Goal: Task Accomplishment & Management: Manage account settings

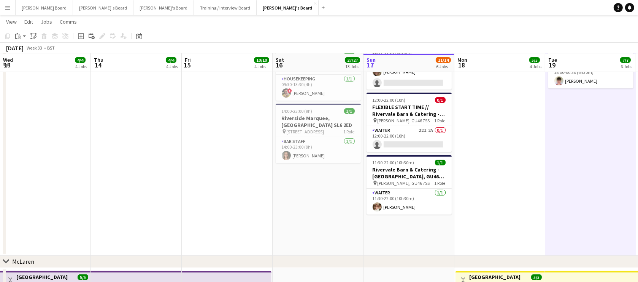
scroll to position [0, 158]
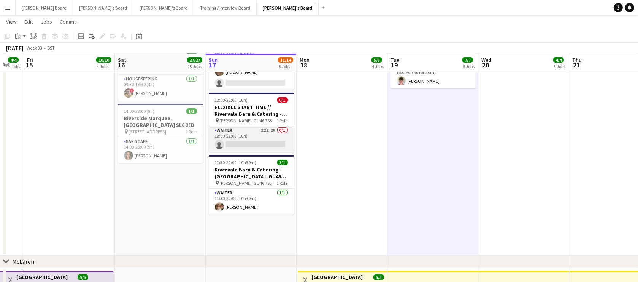
click at [240, 142] on app-card-role "Waiter 22I 2A 0/1 12:00-22:00 (10h) single-neutral-actions" at bounding box center [251, 139] width 85 height 26
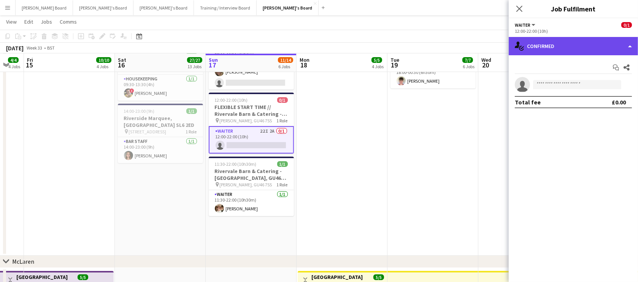
click at [581, 49] on div "single-neutral-actions-check-2 Confirmed" at bounding box center [573, 46] width 129 height 18
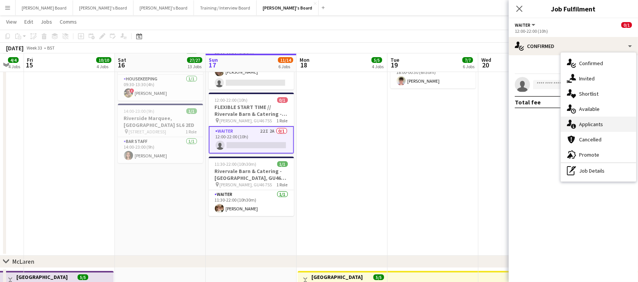
click at [598, 120] on div "single-neutral-actions-information Applicants" at bounding box center [598, 123] width 75 height 15
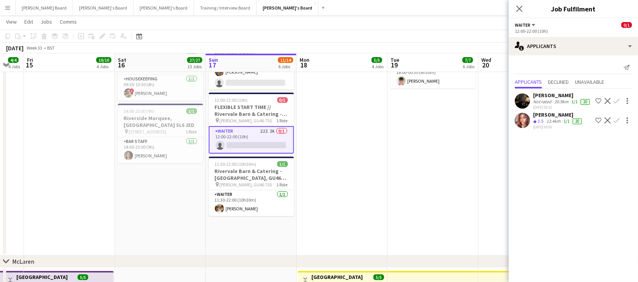
click at [544, 100] on div "Not rated" at bounding box center [543, 102] width 20 height 6
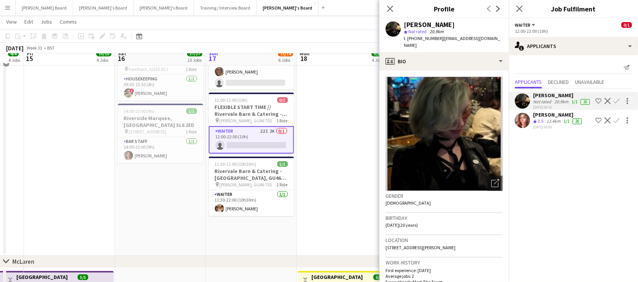
scroll to position [138, 0]
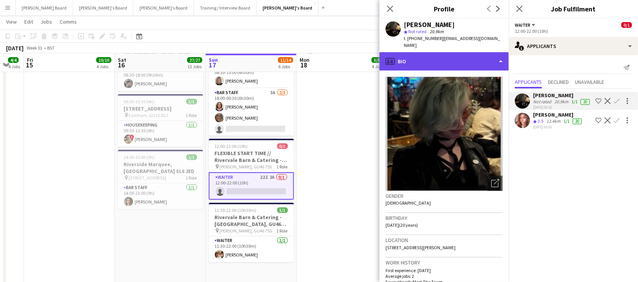
click at [446, 55] on div "profile Bio" at bounding box center [444, 61] width 129 height 18
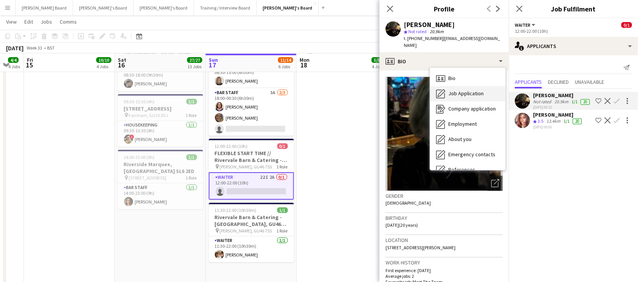
click at [483, 86] on div "Job Application Job Application" at bounding box center [467, 93] width 75 height 15
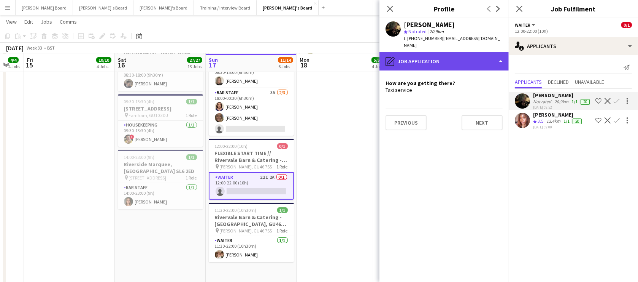
click at [461, 53] on div "pencil4 Job Application" at bounding box center [444, 61] width 129 height 18
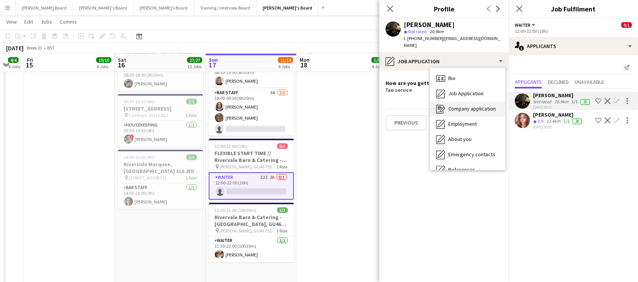
click at [472, 105] on span "Company application" at bounding box center [473, 108] width 48 height 7
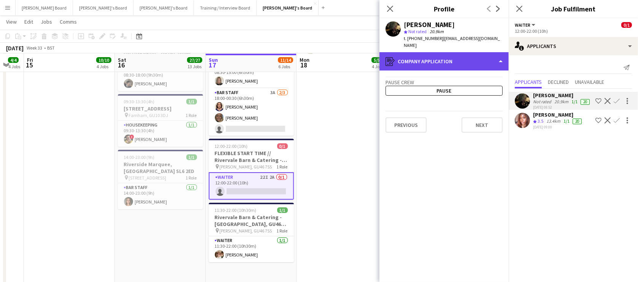
click at [448, 56] on div "register Company application" at bounding box center [444, 61] width 129 height 18
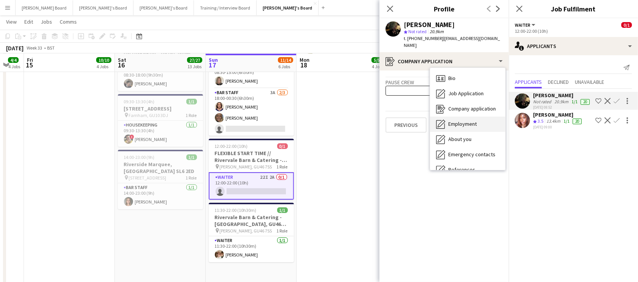
click at [469, 120] on span "Employment" at bounding box center [463, 123] width 29 height 7
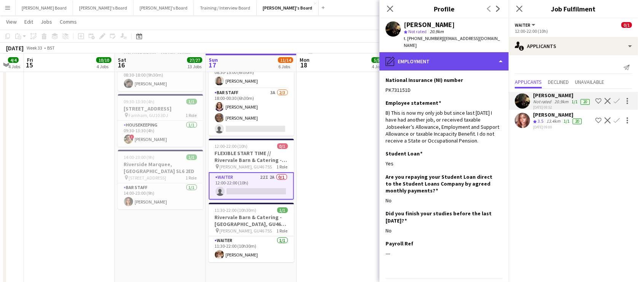
click at [454, 52] on div "pencil4 Employment" at bounding box center [444, 61] width 129 height 18
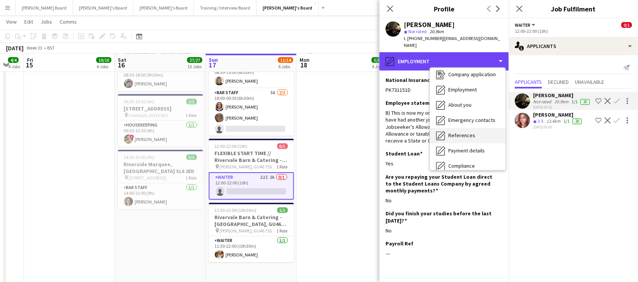
scroll to position [46, 0]
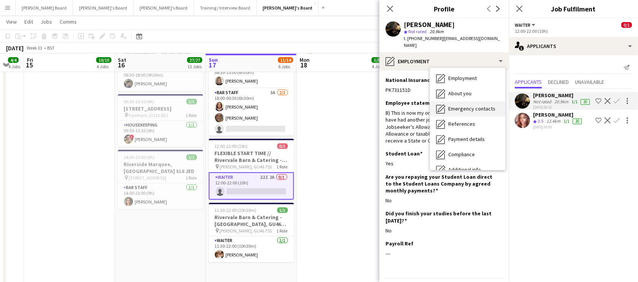
click at [464, 101] on div "Emergency contacts Emergency contacts" at bounding box center [467, 108] width 75 height 15
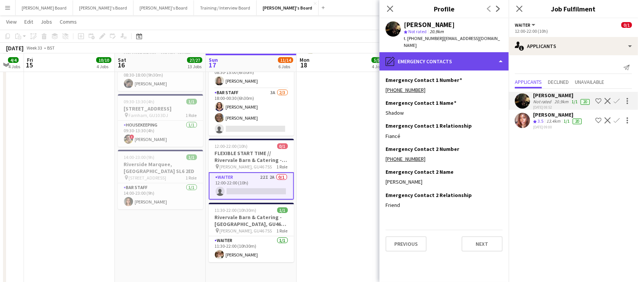
click at [460, 52] on div "pencil4 Emergency contacts" at bounding box center [444, 61] width 129 height 18
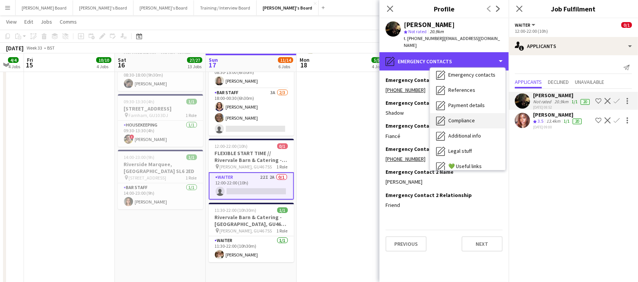
scroll to position [92, 0]
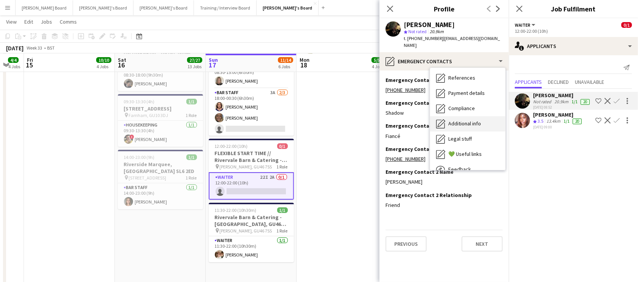
click at [478, 120] on span "Additional info" at bounding box center [465, 123] width 33 height 7
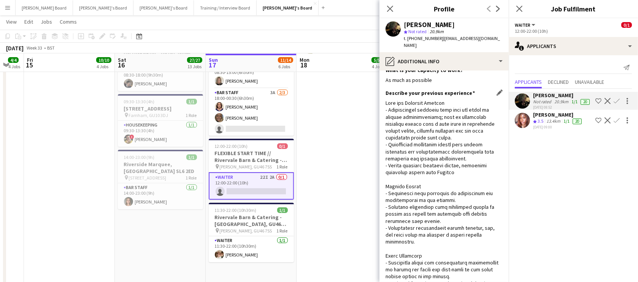
scroll to position [0, 0]
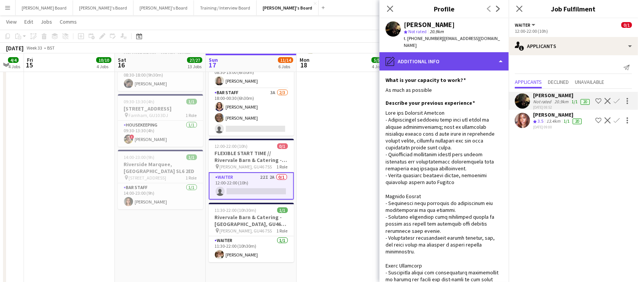
click at [465, 55] on div "pencil4 Additional info" at bounding box center [444, 61] width 129 height 18
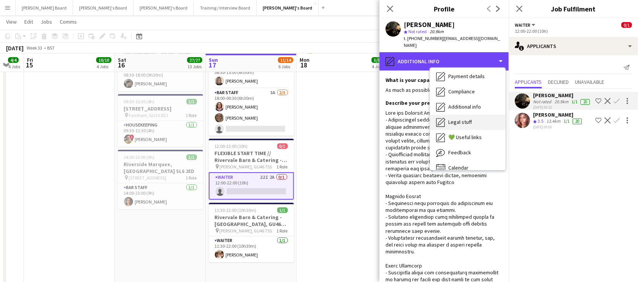
scroll to position [117, 0]
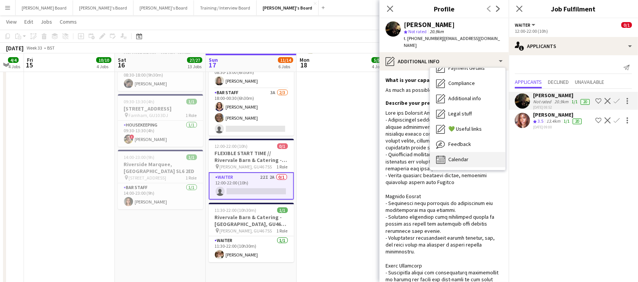
click at [471, 152] on div "Calendar Calendar" at bounding box center [467, 159] width 75 height 15
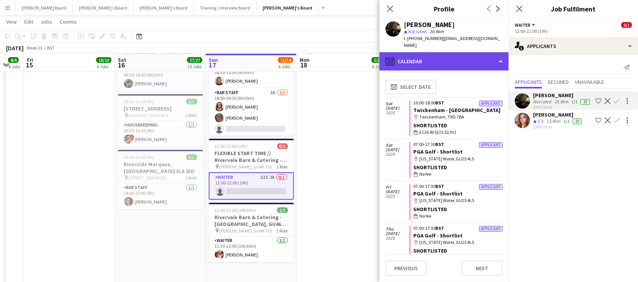
click at [463, 52] on div "calendar-full Calendar" at bounding box center [444, 61] width 129 height 18
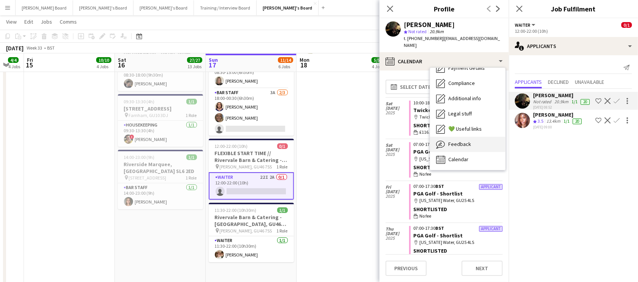
click at [465, 140] on span "Feedback" at bounding box center [460, 143] width 23 height 7
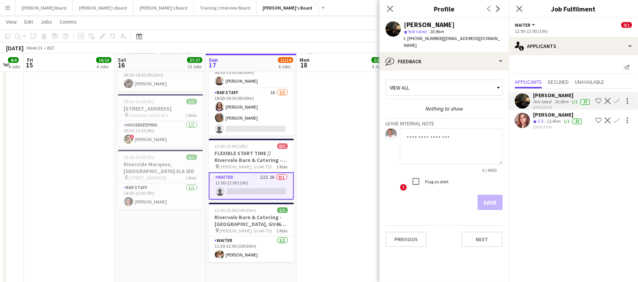
click at [540, 105] on div "Not rated" at bounding box center [543, 102] width 20 height 6
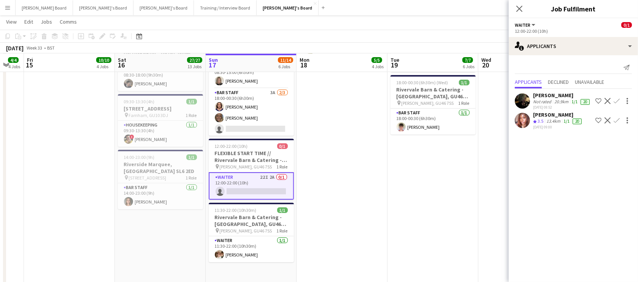
click at [540, 105] on div "Not rated" at bounding box center [543, 102] width 20 height 6
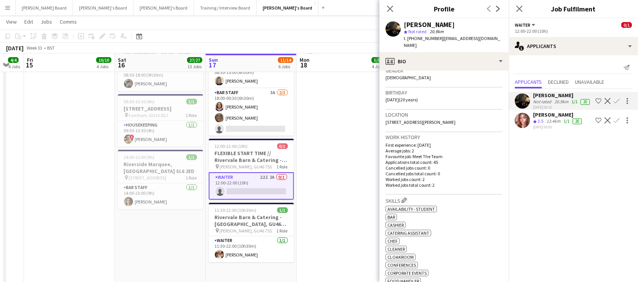
scroll to position [138, 0]
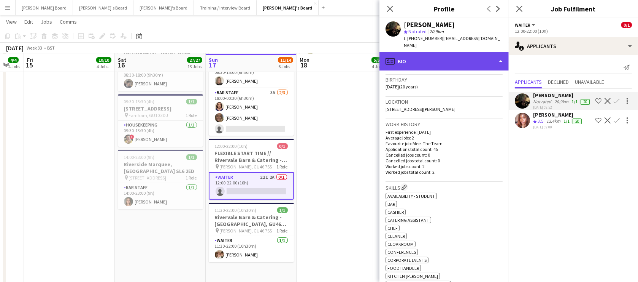
drag, startPoint x: 427, startPoint y: 45, endPoint x: 427, endPoint y: 50, distance: 5.3
click at [427, 52] on div "profile Bio" at bounding box center [444, 61] width 129 height 18
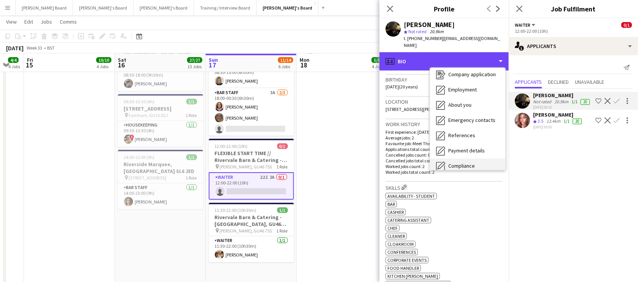
scroll to position [92, 0]
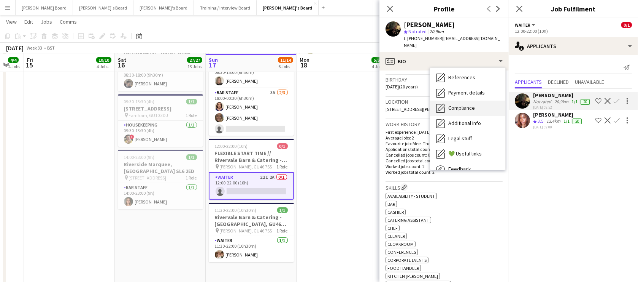
click at [471, 104] on span "Compliance" at bounding box center [462, 107] width 27 height 7
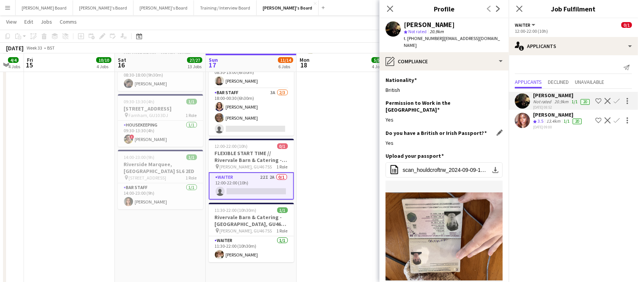
scroll to position [46, 0]
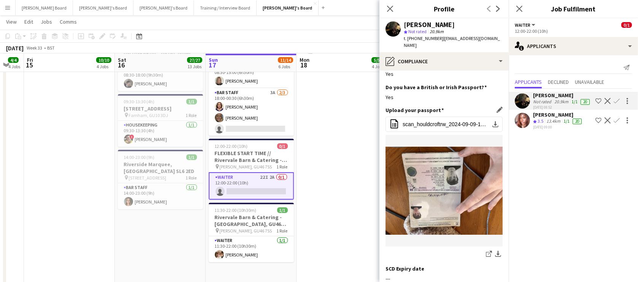
click at [445, 164] on img at bounding box center [444, 190] width 117 height 88
click at [431, 121] on span "scan_houldcroftrw_2024-09-09-15-06-20.pdf" at bounding box center [446, 124] width 86 height 6
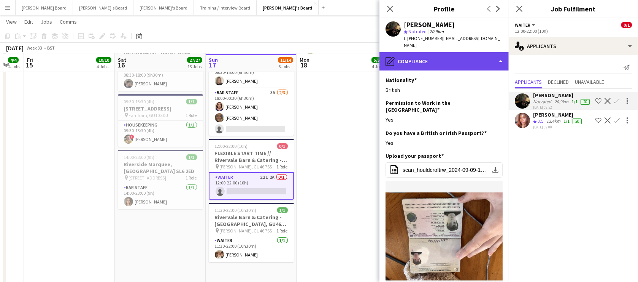
click at [433, 61] on div "pencil4 Compliance" at bounding box center [444, 61] width 129 height 18
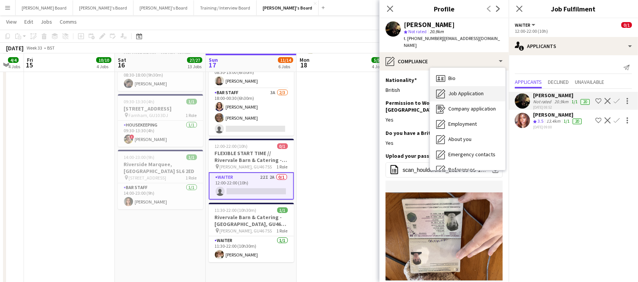
click at [468, 86] on div "Job Application Job Application" at bounding box center [467, 93] width 75 height 15
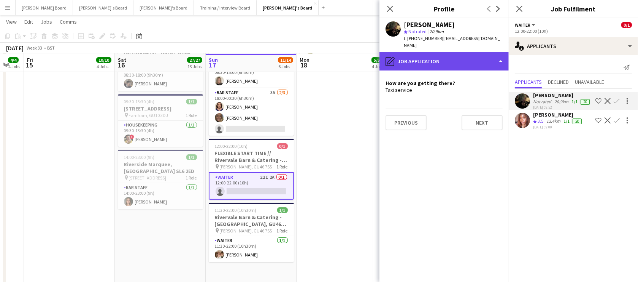
click at [444, 52] on div "pencil4 Job Application" at bounding box center [444, 61] width 129 height 18
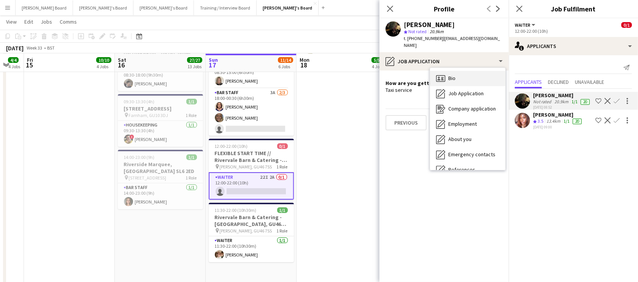
click at [470, 71] on div "Bio Bio" at bounding box center [467, 78] width 75 height 15
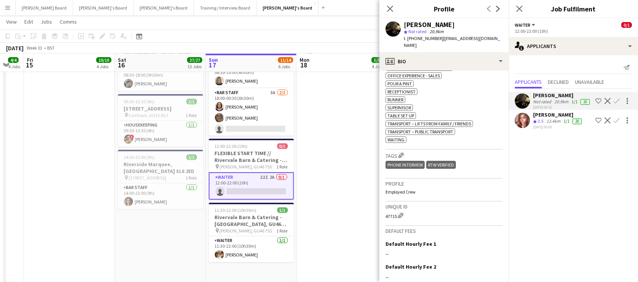
scroll to position [369, 0]
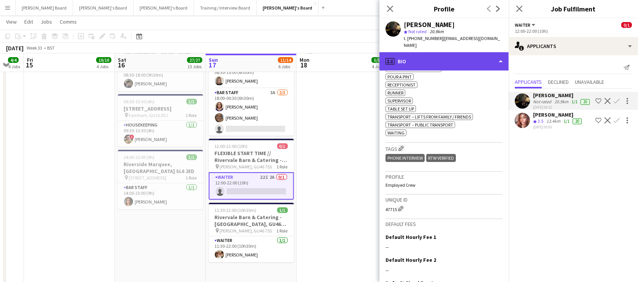
click at [474, 53] on div "profile Bio" at bounding box center [444, 61] width 129 height 18
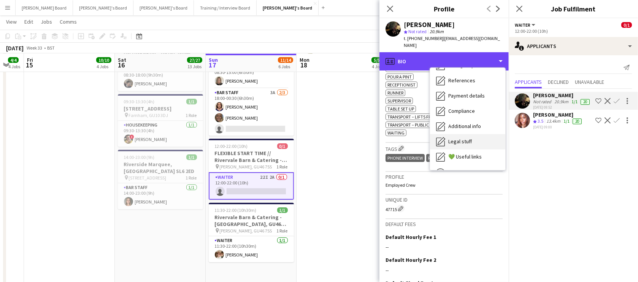
scroll to position [117, 0]
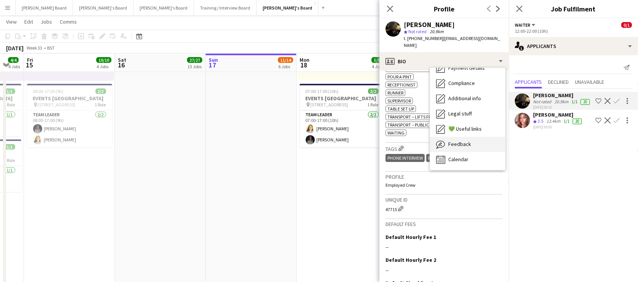
click at [466, 140] on span "Feedback" at bounding box center [460, 143] width 23 height 7
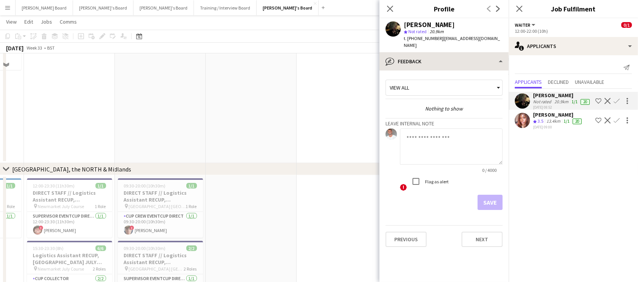
scroll to position [646, 0]
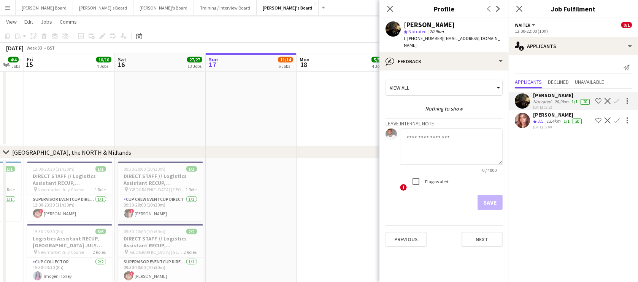
click at [435, 44] on div "Pearl Houldcroft star Not rated 20.9km t. +4407594285047 | pearlwh2005@gmail.com" at bounding box center [444, 35] width 129 height 34
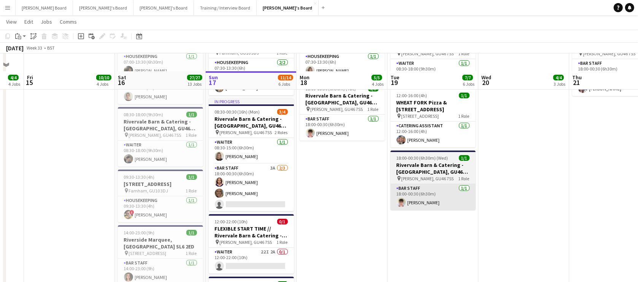
scroll to position [138, 0]
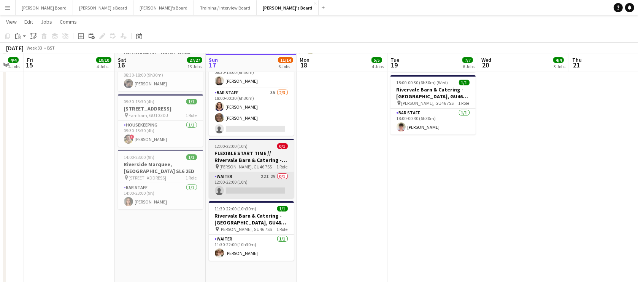
click at [251, 190] on app-card-role "Waiter 22I 2A 0/1 12:00-22:00 (10h) single-neutral-actions" at bounding box center [251, 185] width 85 height 26
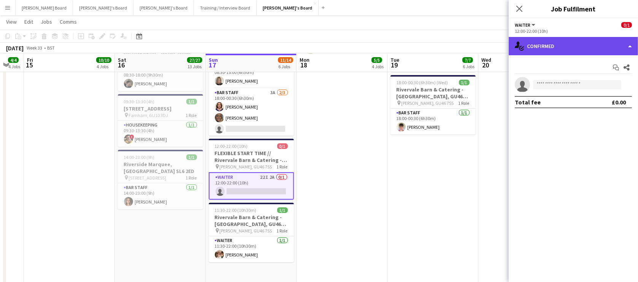
click at [567, 51] on div "single-neutral-actions-check-2 Confirmed" at bounding box center [573, 46] width 129 height 18
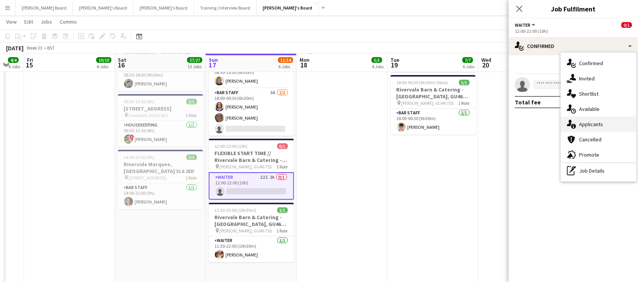
click at [600, 121] on div "single-neutral-actions-information Applicants" at bounding box center [598, 123] width 75 height 15
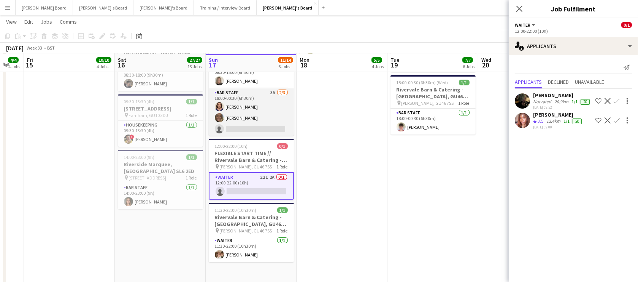
click at [274, 124] on app-card-role "BAR STAFF 3A 2/3 18:00-00:30 (6h30m) Molly Harper Anna Simmonds single-neutral-…" at bounding box center [251, 112] width 85 height 48
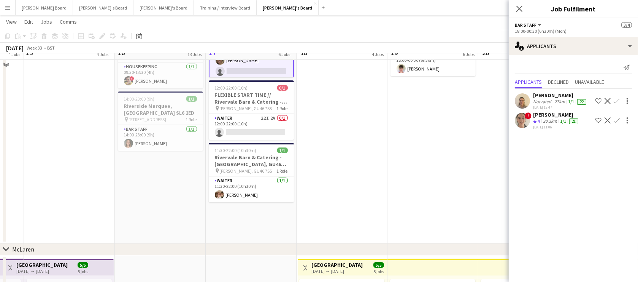
scroll to position [184, 0]
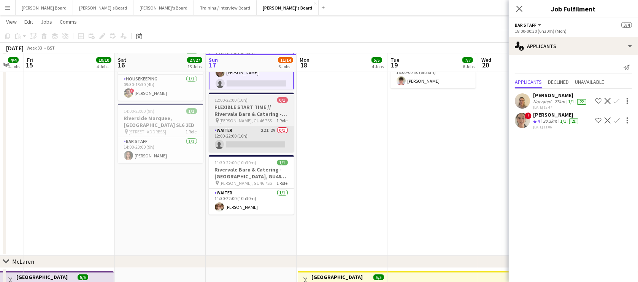
click at [256, 142] on app-card-role "Waiter 22I 2A 0/1 12:00-22:00 (10h) single-neutral-actions" at bounding box center [251, 139] width 85 height 26
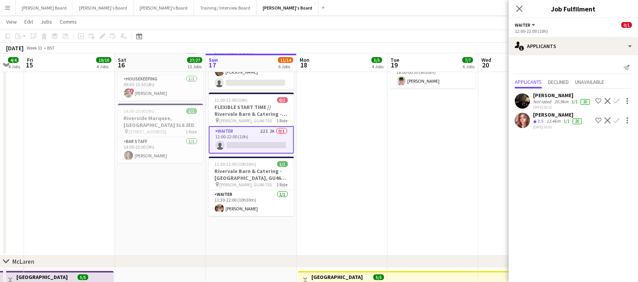
click at [554, 97] on div "[PERSON_NAME]" at bounding box center [562, 95] width 58 height 7
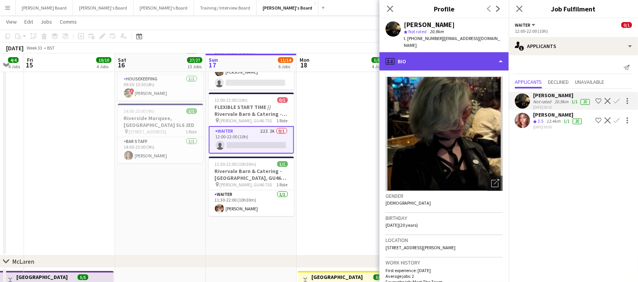
click at [438, 59] on div "profile Bio" at bounding box center [444, 61] width 129 height 18
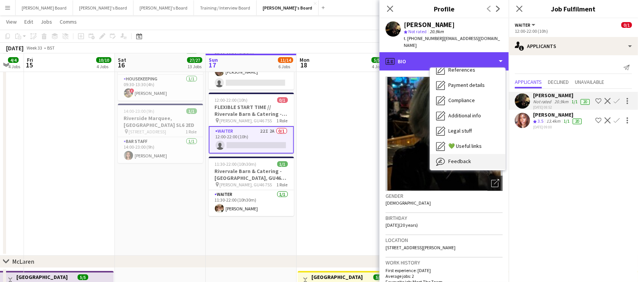
scroll to position [117, 0]
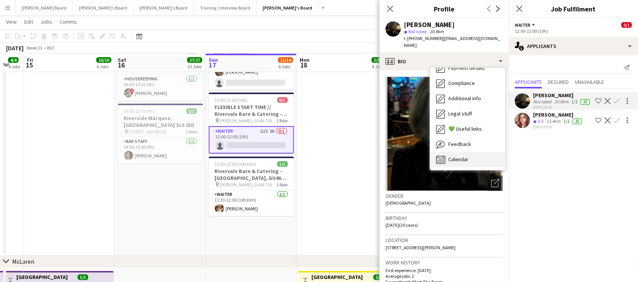
click at [466, 156] on span "Calendar" at bounding box center [459, 159] width 20 height 7
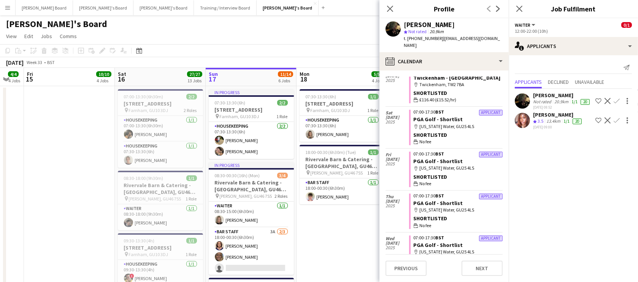
scroll to position [0, 0]
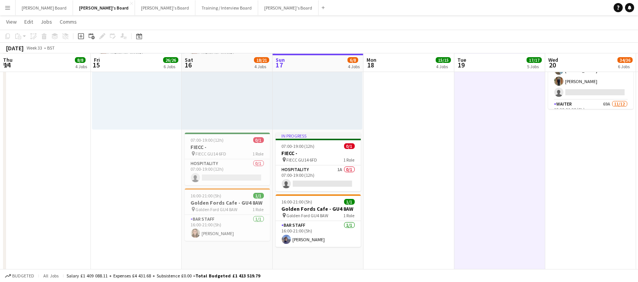
scroll to position [0, 181]
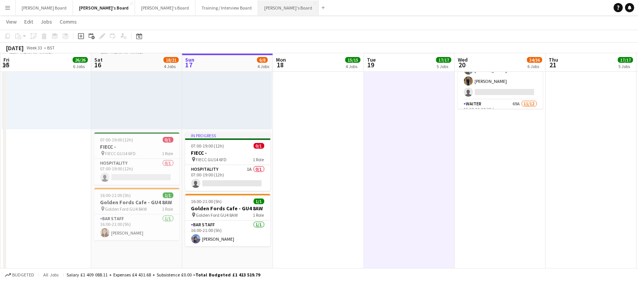
click at [258, 12] on button "Jakub's Board Close" at bounding box center [288, 7] width 60 height 15
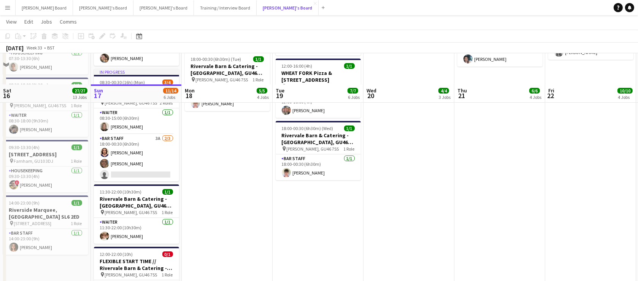
scroll to position [184, 0]
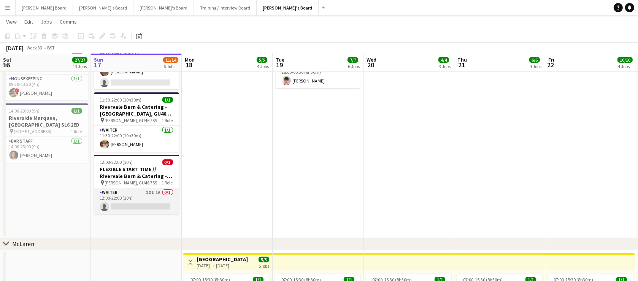
click at [155, 202] on app-card-role "Waiter 20I 1A 0/1 12:00-22:00 (10h) single-neutral-actions" at bounding box center [136, 201] width 85 height 26
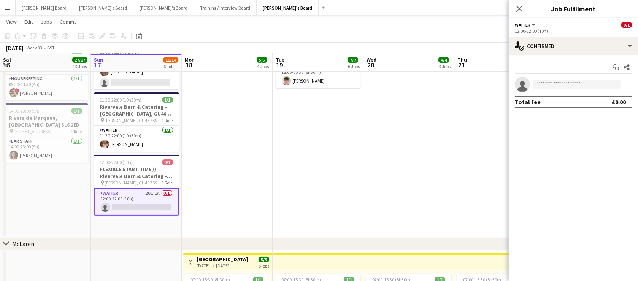
click at [405, 175] on app-date-cell at bounding box center [409, 69] width 91 height 337
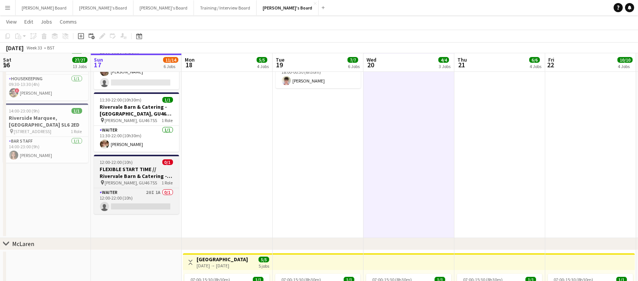
click at [124, 167] on h3 "FLEXIBLE START TIME // Rivervale Barn & Catering - [GEOGRAPHIC_DATA], GU46 7SS" at bounding box center [136, 173] width 85 height 14
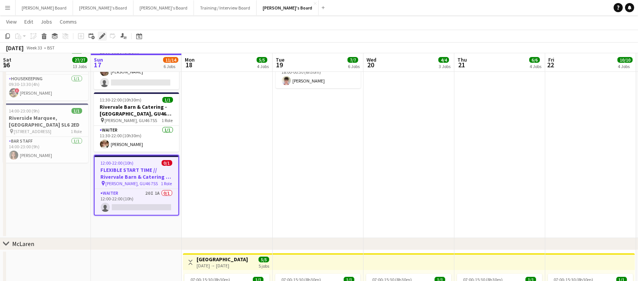
click at [102, 37] on icon at bounding box center [102, 36] width 4 height 4
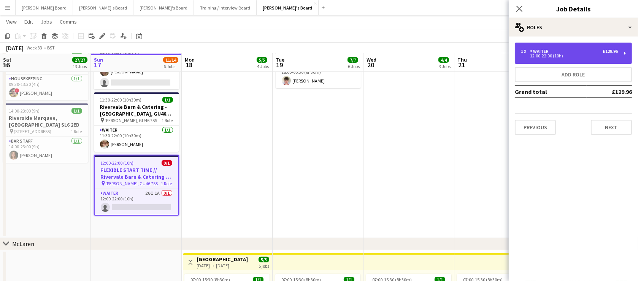
click at [566, 54] on div "12:00-22:00 (10h)" at bounding box center [569, 56] width 97 height 4
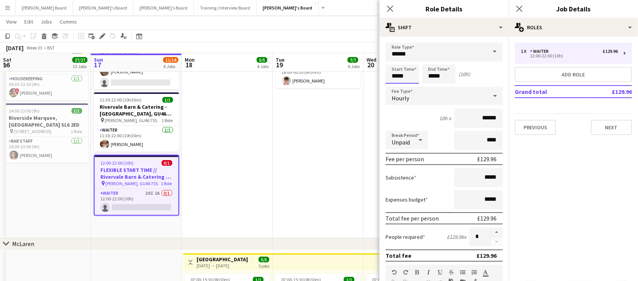
click at [398, 76] on input "*****" at bounding box center [402, 74] width 33 height 19
click at [395, 62] on div at bounding box center [394, 61] width 15 height 8
click at [409, 62] on div at bounding box center [410, 61] width 15 height 8
type input "*****"
click at [409, 62] on div at bounding box center [410, 61] width 15 height 8
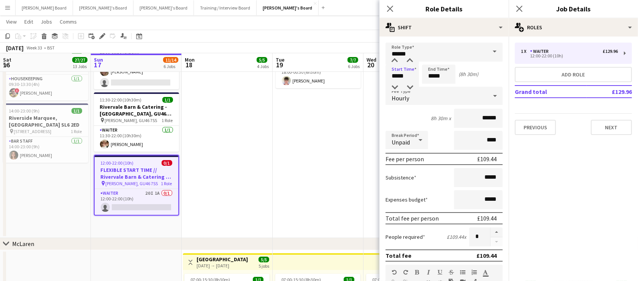
click at [331, 135] on app-date-cell "08:30-18:00 (9h30m) 1/1 Rivervale Barn & Catering - Yateley, GU46 7SS pin Yatel…" at bounding box center [318, 69] width 91 height 337
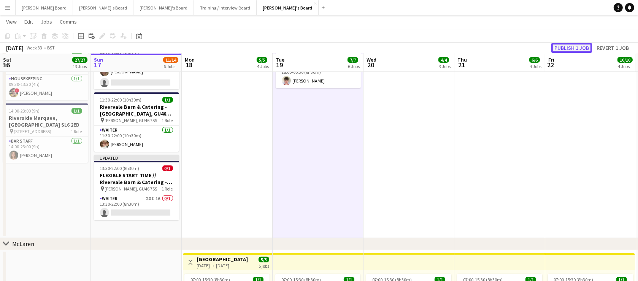
click at [567, 46] on button "Publish 1 job" at bounding box center [572, 48] width 41 height 10
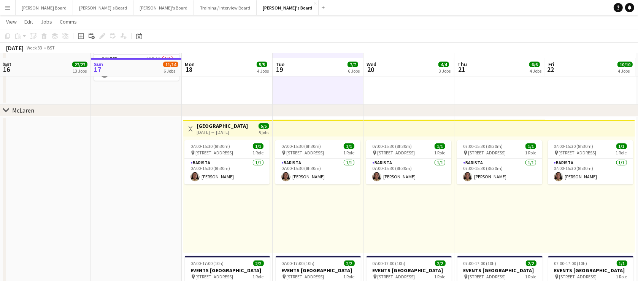
scroll to position [323, 0]
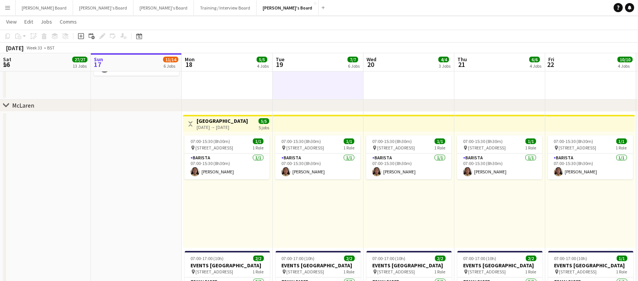
drag, startPoint x: 116, startPoint y: 148, endPoint x: 291, endPoint y: 162, distance: 176.0
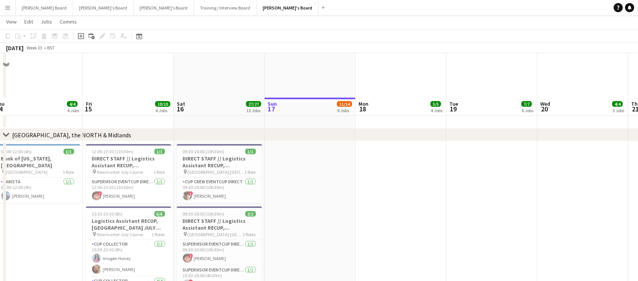
scroll to position [968, 0]
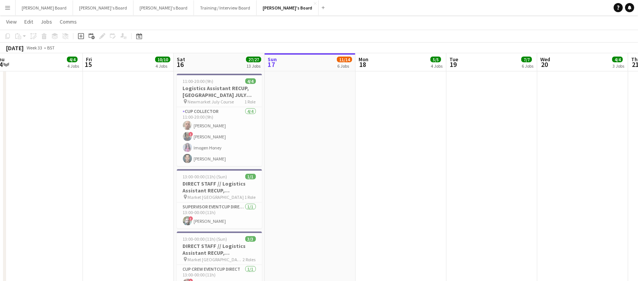
drag, startPoint x: 219, startPoint y: 135, endPoint x: 328, endPoint y: 124, distance: 109.4
click at [220, 136] on app-card-role "CUP COLLECTOR 4/4 11:00-20:00 (9h) Robert Smith ! Sara Peters Imogen Honey Leo …" at bounding box center [219, 136] width 85 height 59
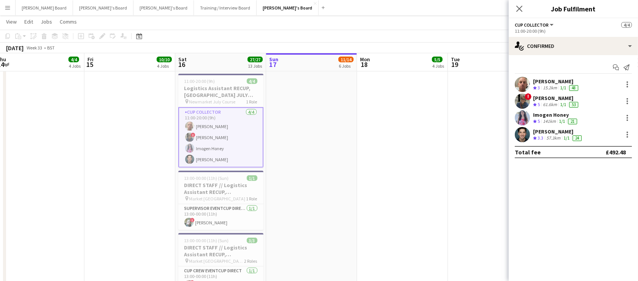
click at [545, 103] on div "61.6km" at bounding box center [550, 105] width 17 height 6
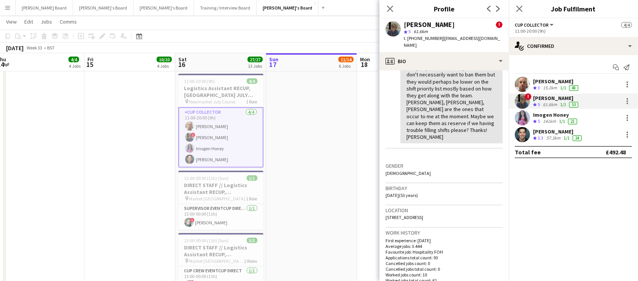
scroll to position [184, 0]
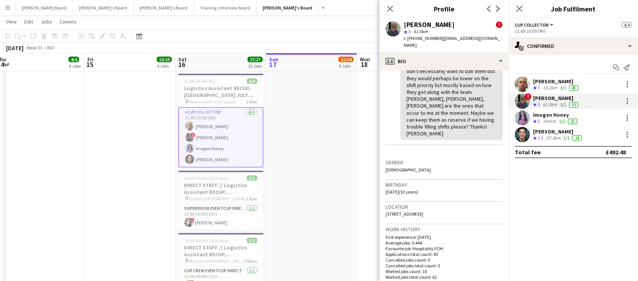
drag, startPoint x: 403, startPoint y: 207, endPoint x: 382, endPoint y: 200, distance: 21.8
click at [382, 200] on app-crew-profile-bio "chevron-left chevron-right Open photos pop-in Alerts chevron-right 10-03-2025 –…" at bounding box center [444, 175] width 129 height 211
copy span "Long House, 33 Chequers Road, Grimston Norfolk, PE32 1AJ"
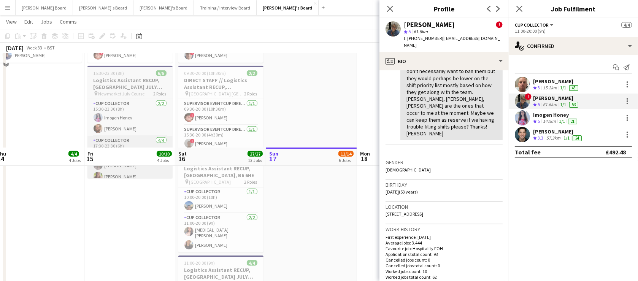
scroll to position [784, 0]
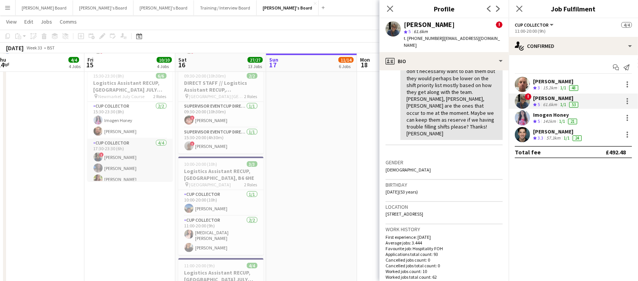
click at [144, 155] on app-card-role "CUP COLLECTOR 4/4 17:30-23:30 (6h) ! Sara Peters Chloe King Tanya Peters Henry …" at bounding box center [130, 168] width 85 height 59
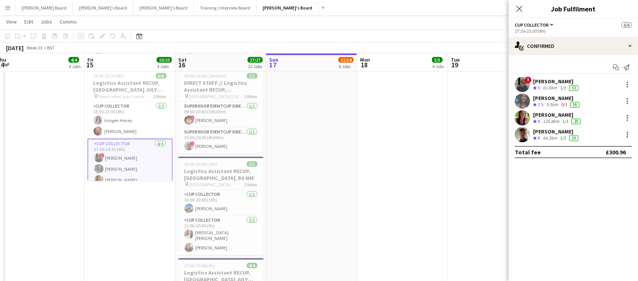
click at [558, 123] on div "125.8km" at bounding box center [551, 121] width 19 height 6
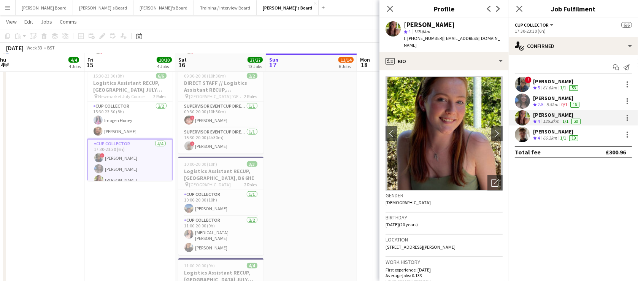
drag, startPoint x: 490, startPoint y: 239, endPoint x: 386, endPoint y: 243, distance: 103.9
click at [386, 243] on div "Location Woodlanders, Talisman close, Crowthorne, RG45 6JE" at bounding box center [444, 246] width 117 height 22
copy span "Woodlanders, Talisman close, Crowthorne, RG45 6JE"
click at [536, 102] on app-icon "Crew rating" at bounding box center [535, 105] width 4 height 6
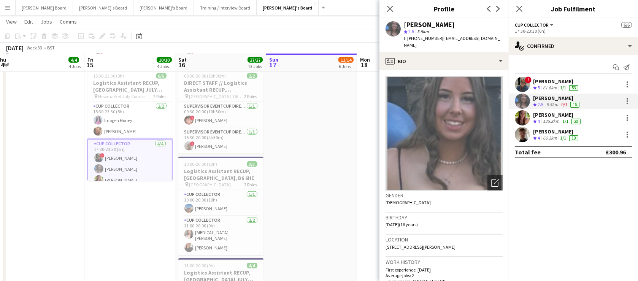
scroll to position [46, 0]
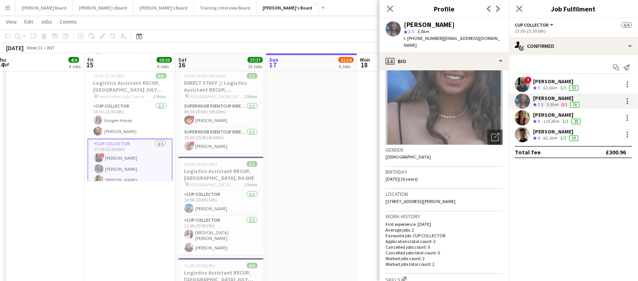
drag, startPoint x: 462, startPoint y: 193, endPoint x: 385, endPoint y: 194, distance: 77.2
click at [385, 194] on app-crew-profile-bio "Open photos pop-in Gender Female Birthday 25-07-2009 (16 years) Location 11 Mel…" at bounding box center [444, 175] width 129 height 211
copy span "11 Melford Close, Cambridge, CB25 0JG"
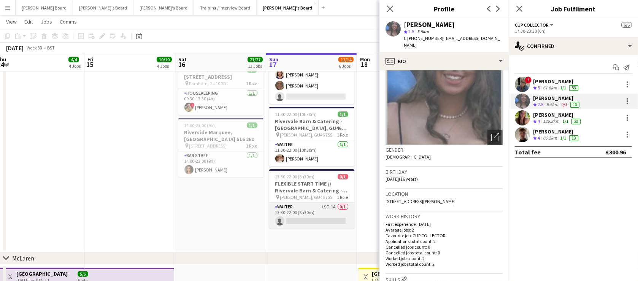
scroll to position [184, 0]
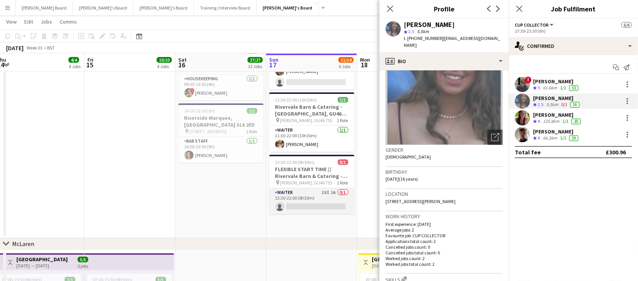
click at [323, 197] on app-card-role "Waiter 19I 1A 0/1 13:30-22:00 (8h30m) single-neutral-actions" at bounding box center [311, 201] width 85 height 26
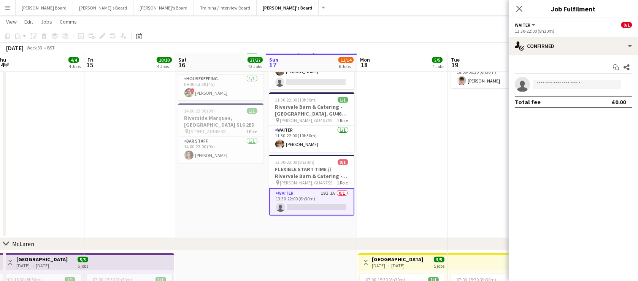
click at [540, 58] on div "Start chat Share single-neutral-actions Total fee £0.00" at bounding box center [573, 84] width 129 height 59
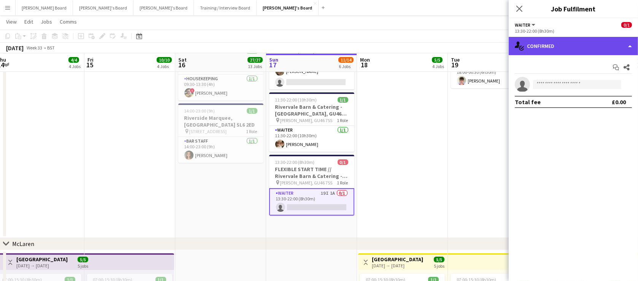
click at [544, 44] on div "single-neutral-actions-check-2 Confirmed" at bounding box center [573, 46] width 129 height 18
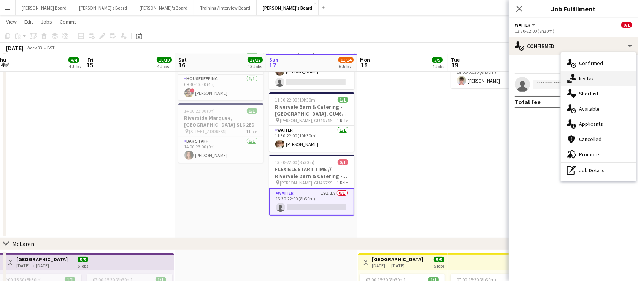
click at [590, 82] on div "single-neutral-actions-share-1 Invited" at bounding box center [598, 78] width 75 height 15
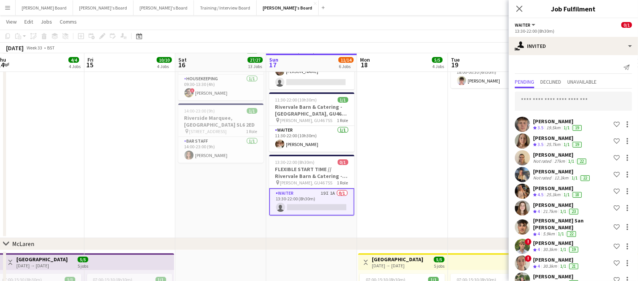
click at [557, 121] on div "[PERSON_NAME]" at bounding box center [558, 121] width 50 height 7
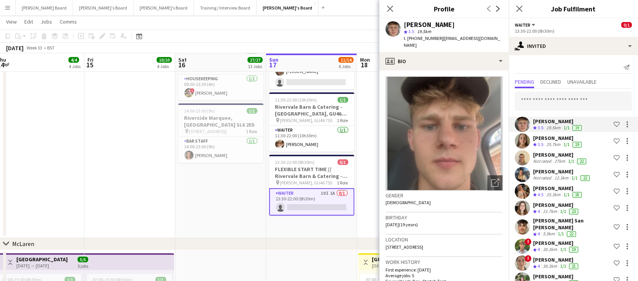
drag, startPoint x: 441, startPoint y: 240, endPoint x: 383, endPoint y: 244, distance: 58.3
click at [383, 244] on app-crew-profile-bio "Open photos pop-in Gender Male Birthday 13-12-2005 (19 years) Location 11 Littl…" at bounding box center [444, 175] width 129 height 211
copy span "11 Little Street, Guildford, GU2 9ND"
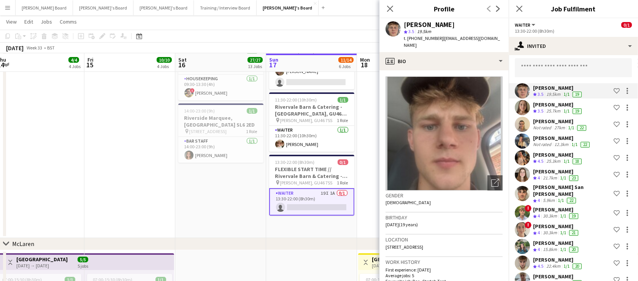
scroll to position [46, 0]
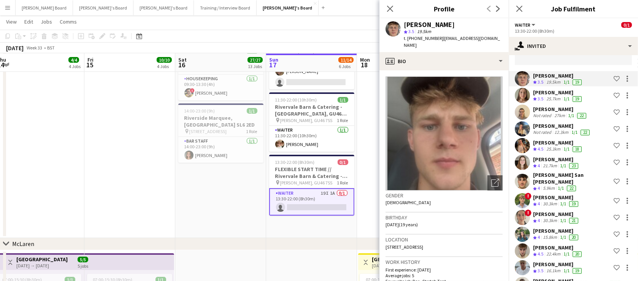
click at [564, 210] on div "! ella beswick Crew rating 4 30.3km 1/1 21 Shortlist crew" at bounding box center [573, 217] width 129 height 15
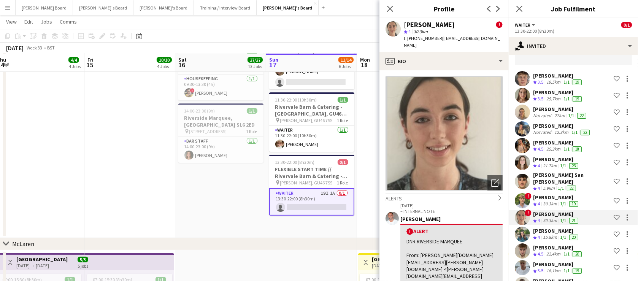
click at [554, 194] on div "[PERSON_NAME]" at bounding box center [556, 197] width 47 height 7
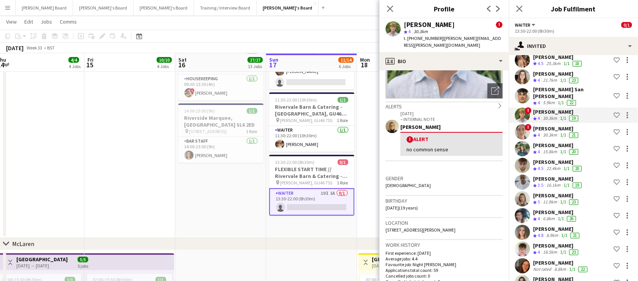
scroll to position [138, 0]
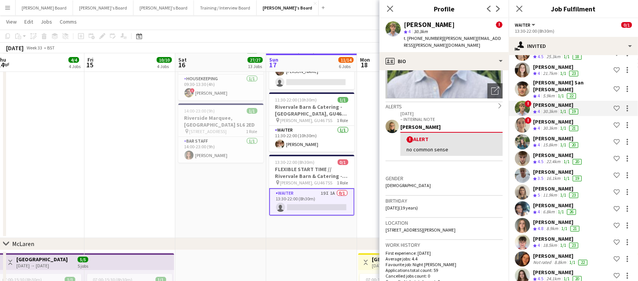
click at [549, 177] on div "Joe Sampson Crew rating 3.5 16.1km 1/1 19 Shortlist crew" at bounding box center [573, 175] width 129 height 15
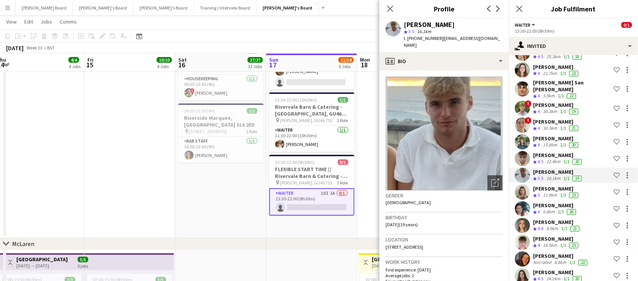
drag, startPoint x: 492, startPoint y: 238, endPoint x: 382, endPoint y: 241, distance: 109.6
click at [382, 241] on app-crew-profile-bio "Open photos pop-in Gender Male Birthday 16-09-2005 (19 years) Location 153 Glaz…" at bounding box center [444, 175] width 129 height 211
copy span "153 Glaziers Lane, Normandy, Guildford, GU3 2ED"
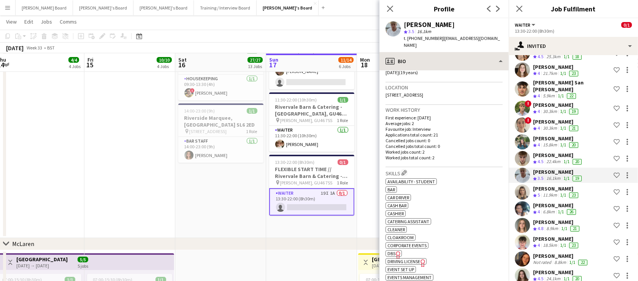
scroll to position [184, 0]
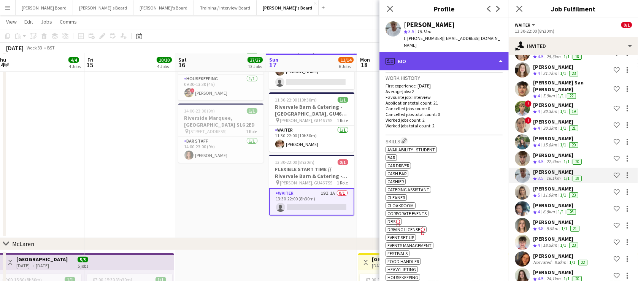
click at [445, 52] on div "profile Bio" at bounding box center [444, 61] width 129 height 18
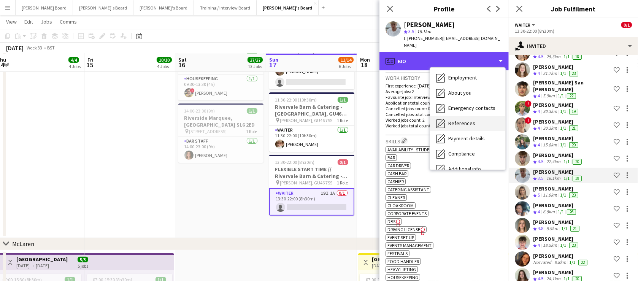
scroll to position [46, 0]
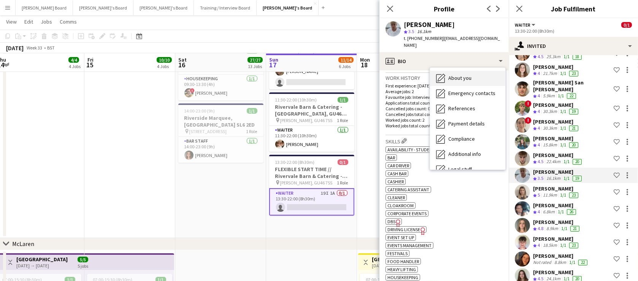
click at [463, 76] on div "About you About you" at bounding box center [467, 78] width 75 height 15
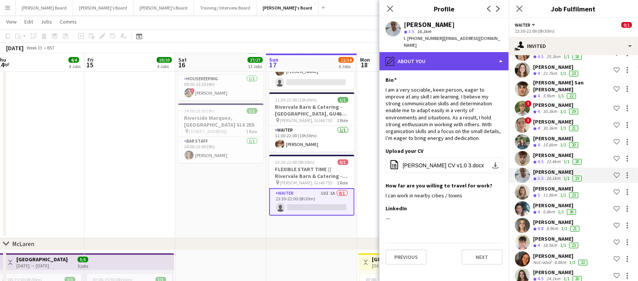
click at [457, 53] on div "pencil4 About you" at bounding box center [444, 61] width 129 height 18
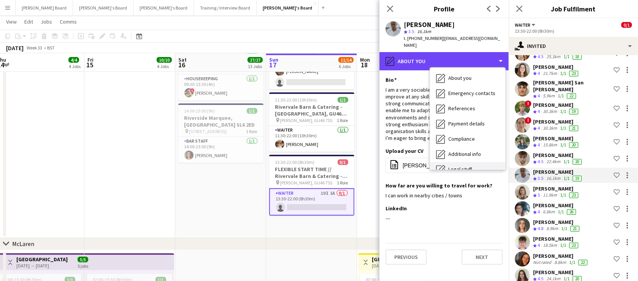
scroll to position [102, 0]
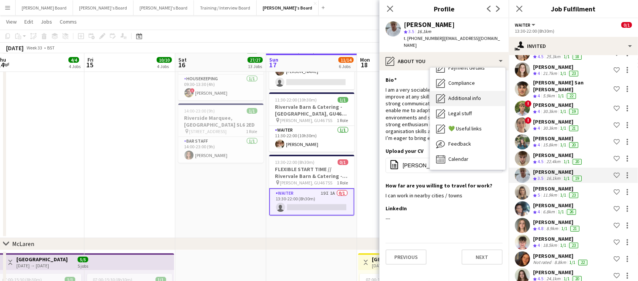
click at [472, 95] on span "Additional info" at bounding box center [465, 98] width 33 height 7
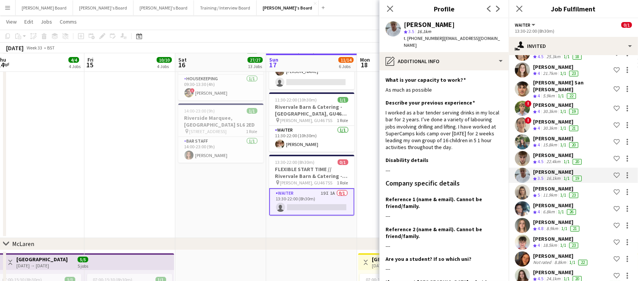
click at [231, 202] on app-date-cell "07:00-13:30 (6h30m) 2/2 Millbridge Court GU10 3DJ pin Farnham, GU10 3DJ 2 Roles…" at bounding box center [220, 69] width 91 height 337
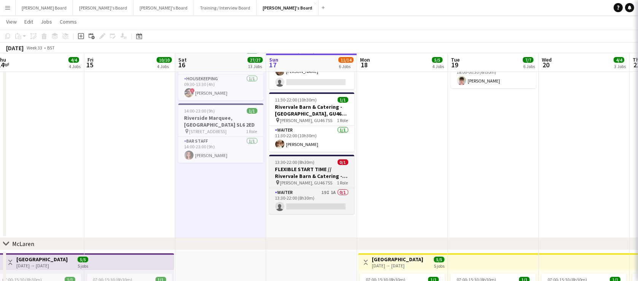
scroll to position [0, 0]
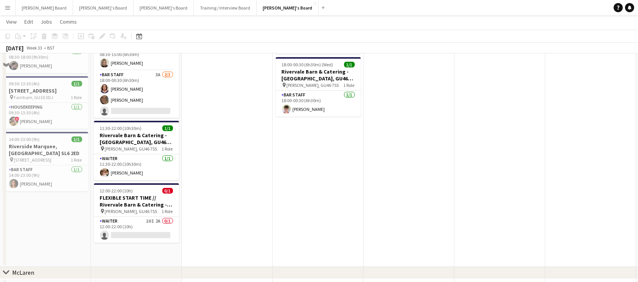
scroll to position [184, 0]
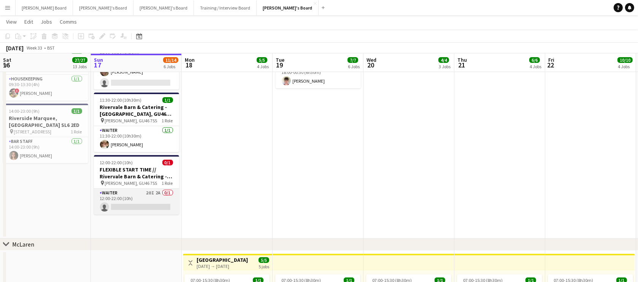
click at [156, 197] on app-card-role "Waiter 20I 2A 0/1 12:00-22:00 (10h) single-neutral-actions" at bounding box center [136, 201] width 85 height 26
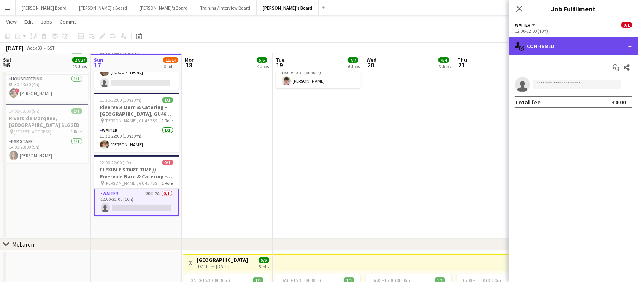
click at [555, 44] on div "single-neutral-actions-check-2 Confirmed" at bounding box center [573, 46] width 129 height 18
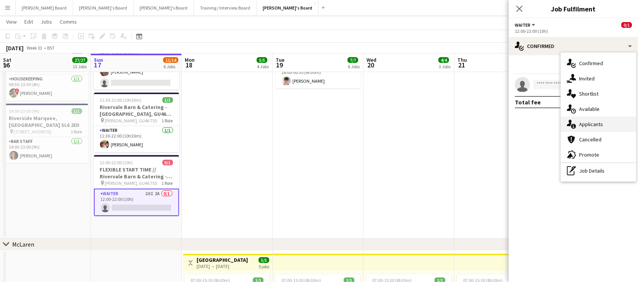
click at [588, 123] on div "single-neutral-actions-information Applicants" at bounding box center [598, 123] width 75 height 15
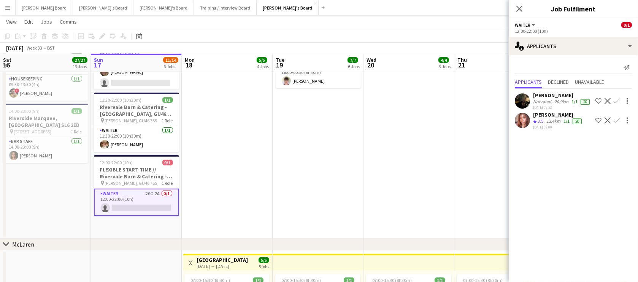
click at [605, 103] on app-icon "Decline" at bounding box center [608, 101] width 6 height 6
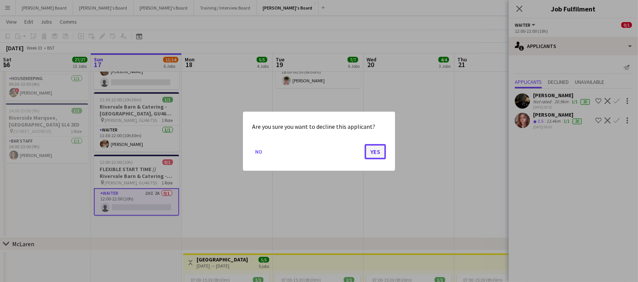
click at [379, 154] on button "Yes" at bounding box center [375, 150] width 21 height 15
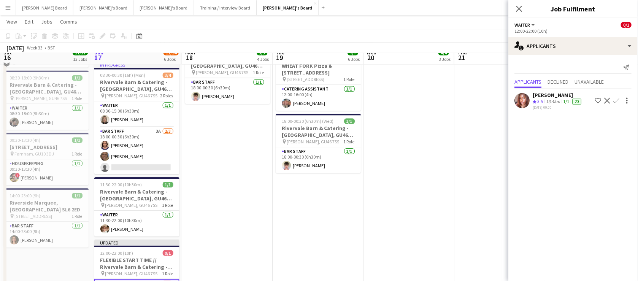
scroll to position [92, 0]
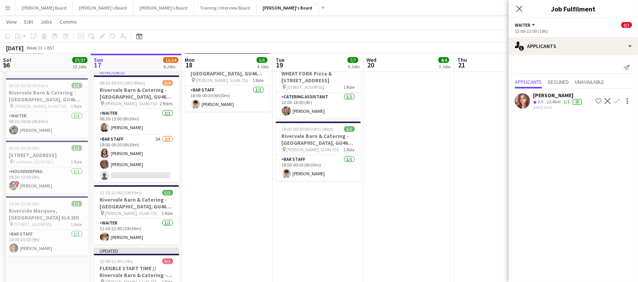
click at [188, 158] on app-date-cell "07:30-13:30 (6h) [STREET_ADDRESS] pin Farnham, GU10 3DJ 1 Role Housekeeping [DA…" at bounding box center [227, 162] width 91 height 337
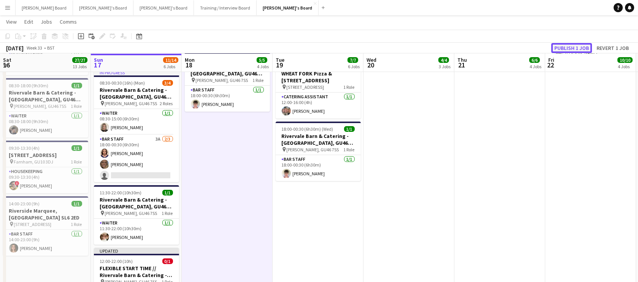
click at [583, 46] on button "Publish 1 job" at bounding box center [572, 48] width 41 height 10
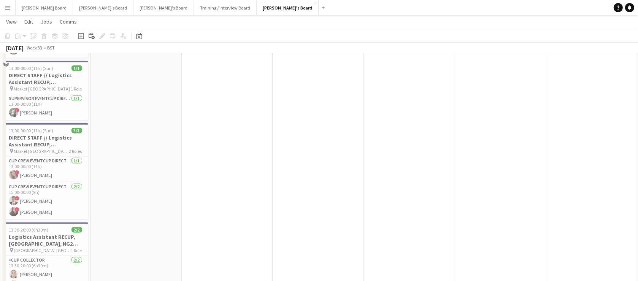
scroll to position [1107, 0]
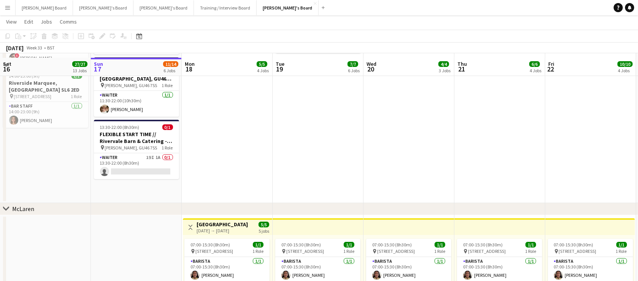
scroll to position [231, 0]
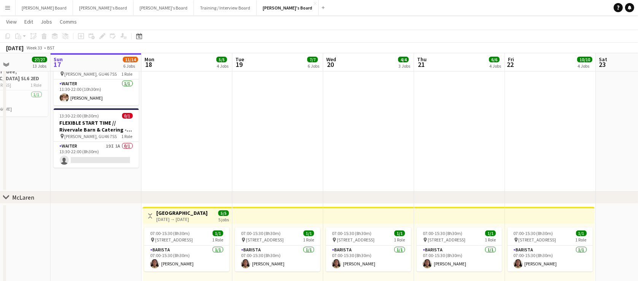
drag, startPoint x: 244, startPoint y: 131, endPoint x: 319, endPoint y: 135, distance: 75.9
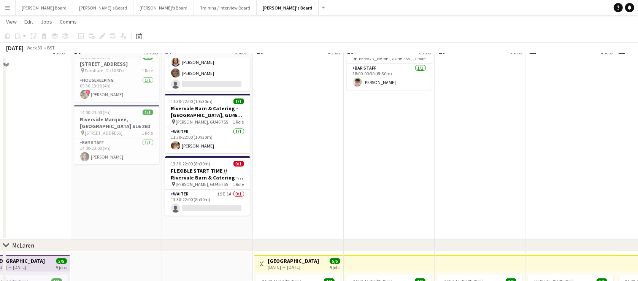
scroll to position [138, 0]
